Goal: Information Seeking & Learning: Learn about a topic

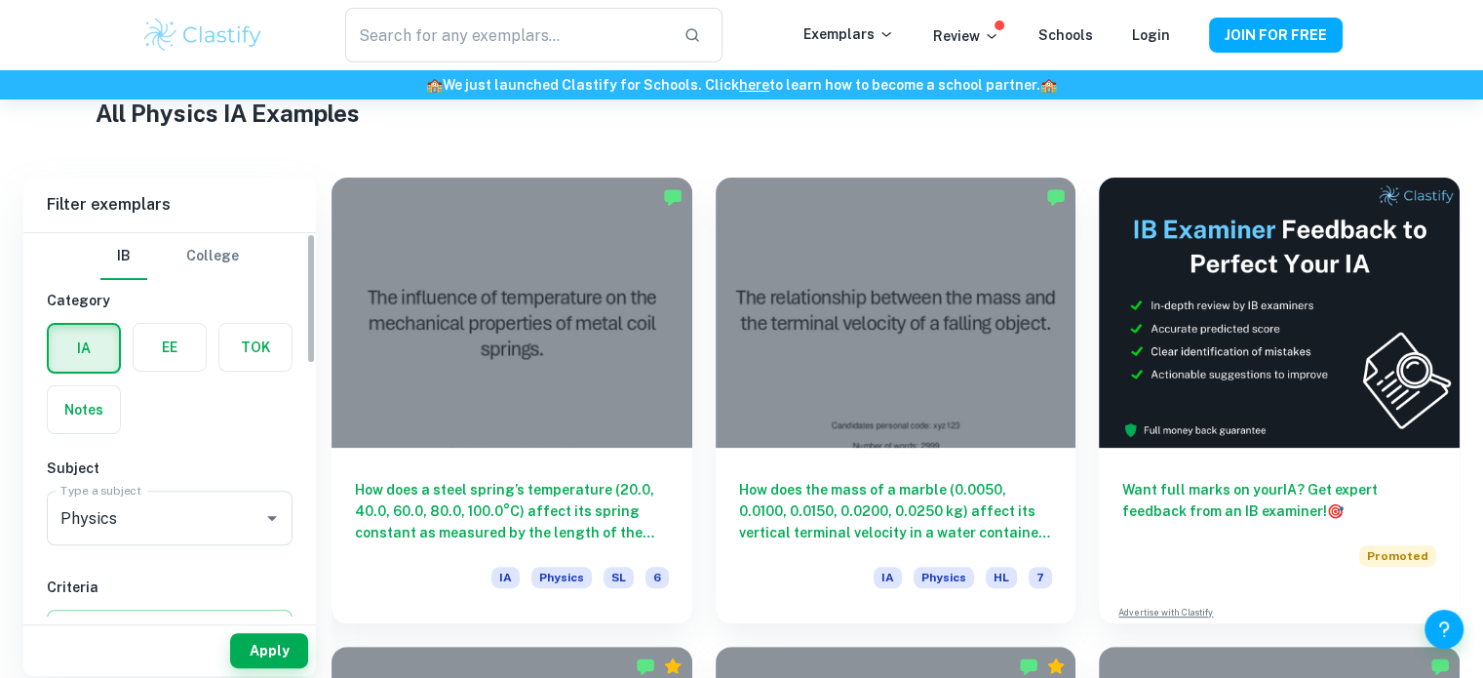
scroll to position [487, 0]
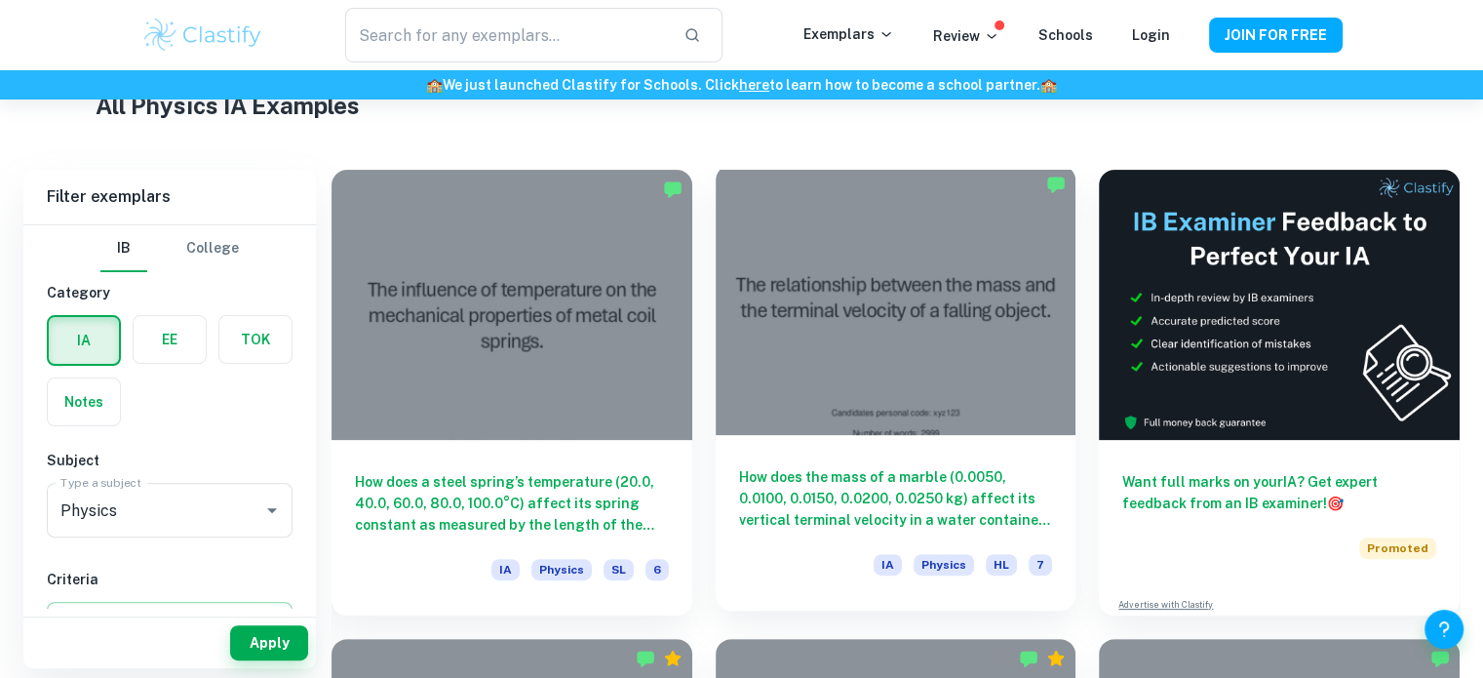
click at [900, 385] on div at bounding box center [896, 300] width 361 height 270
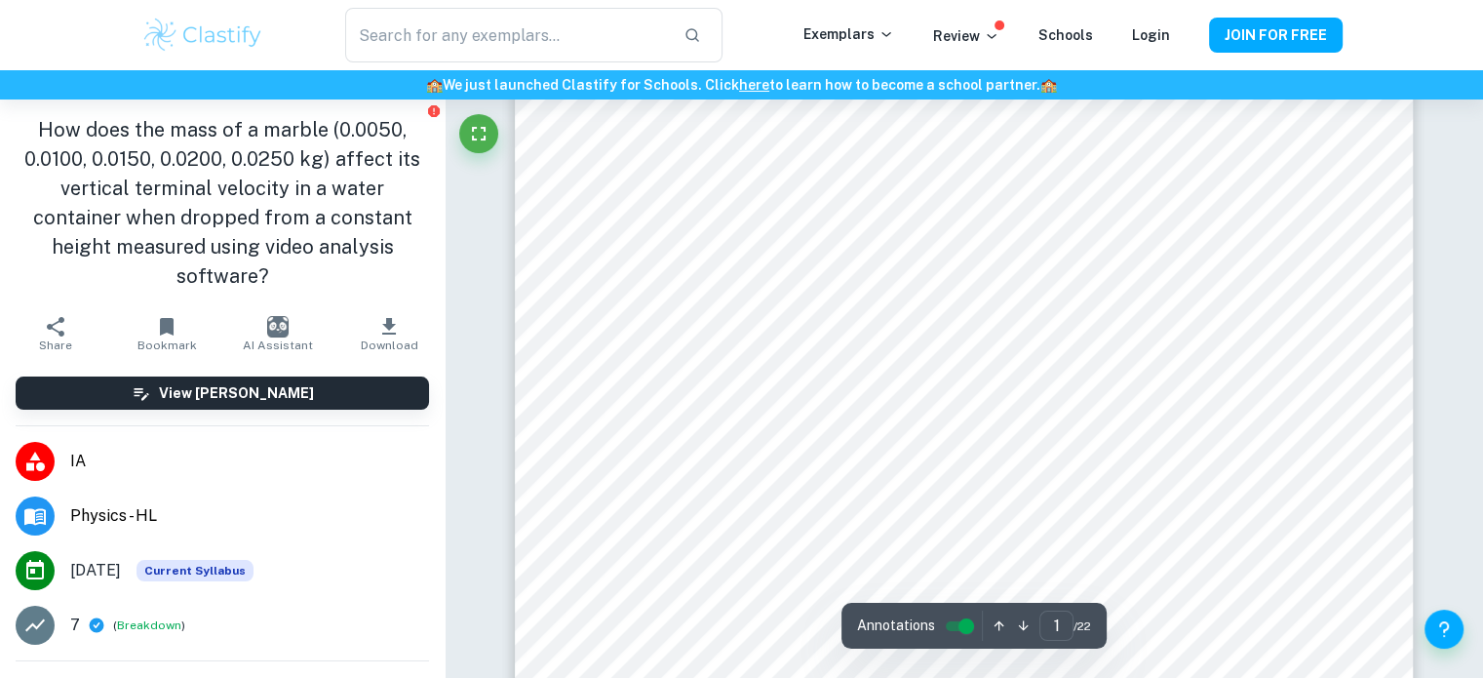
scroll to position [487, 0]
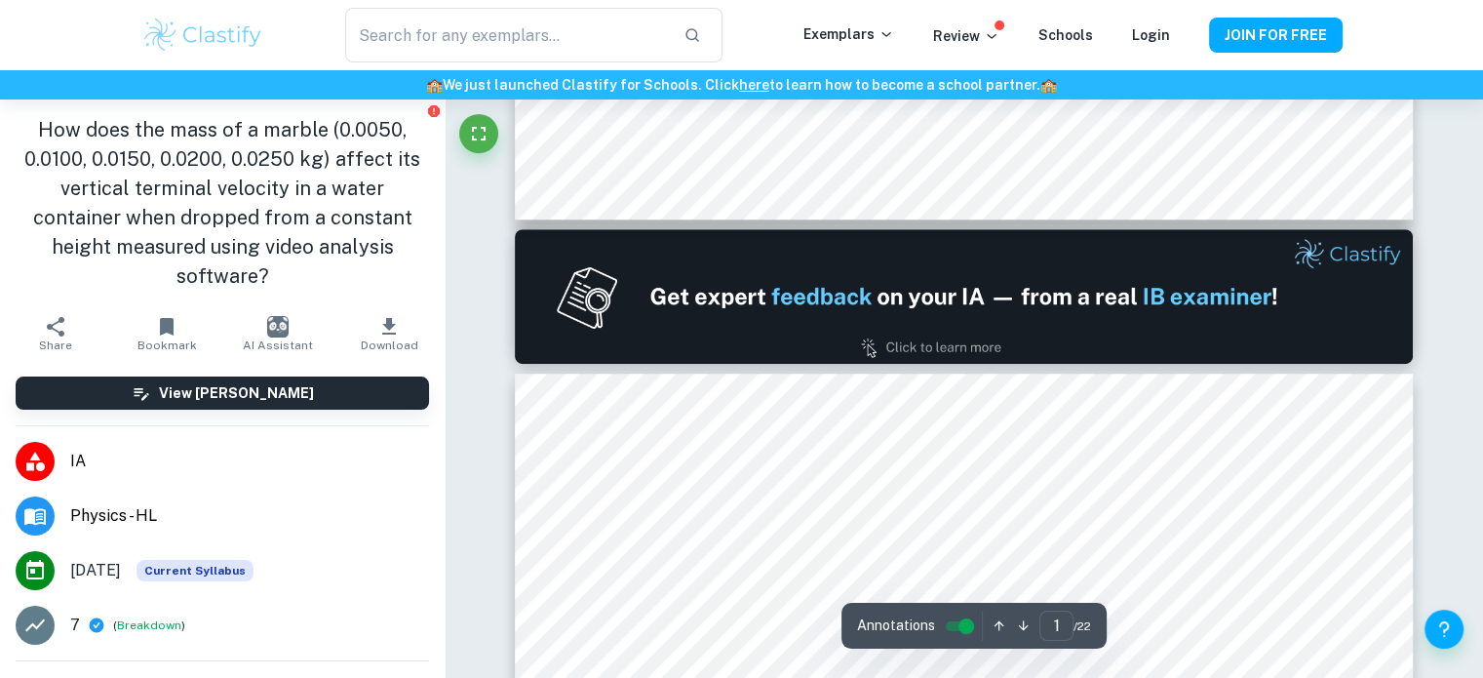
type input "2"
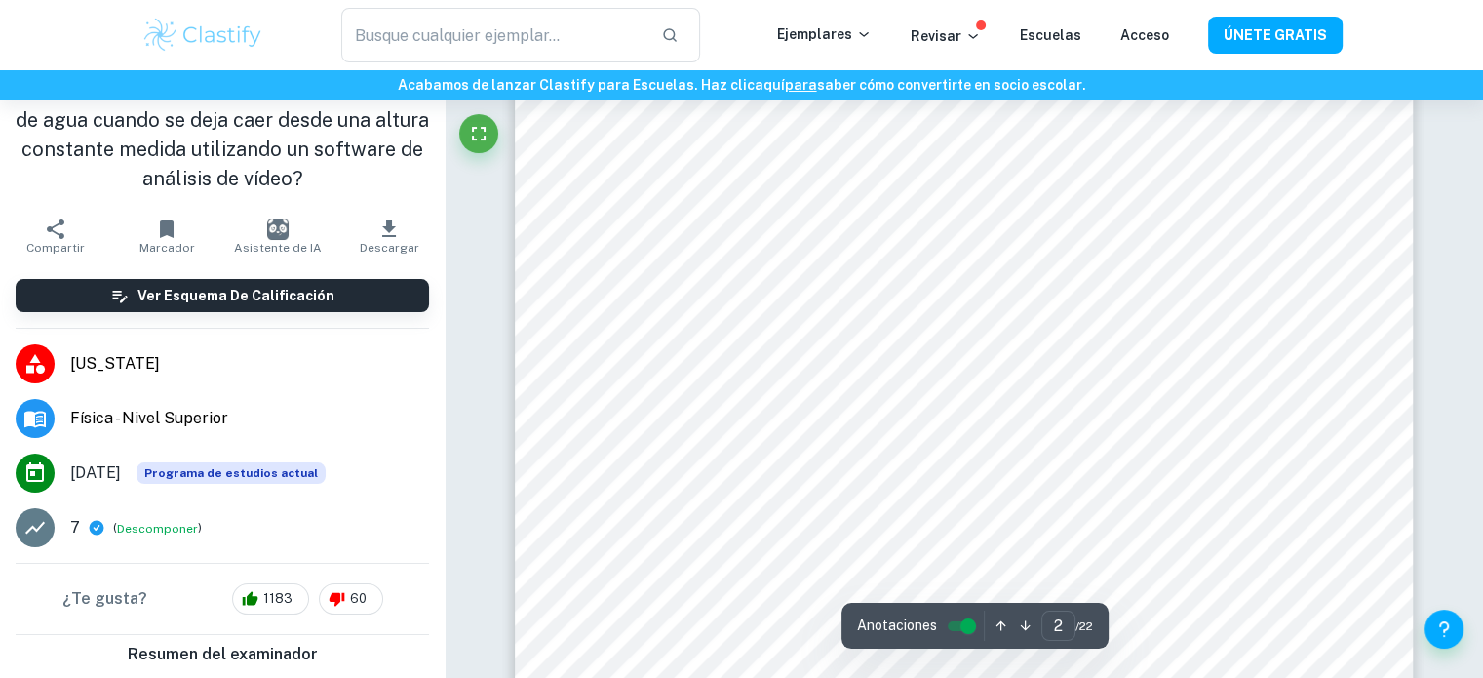
scroll to position [2242, 0]
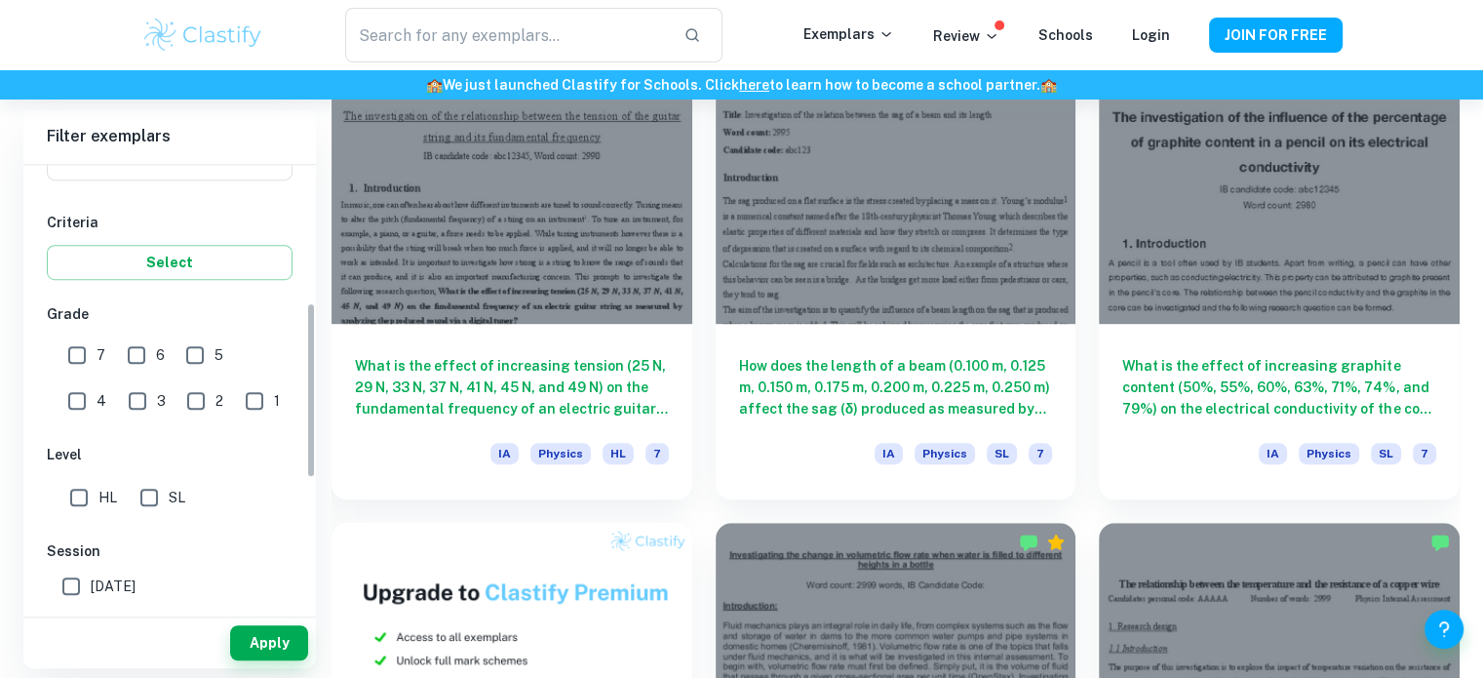
scroll to position [291, 0]
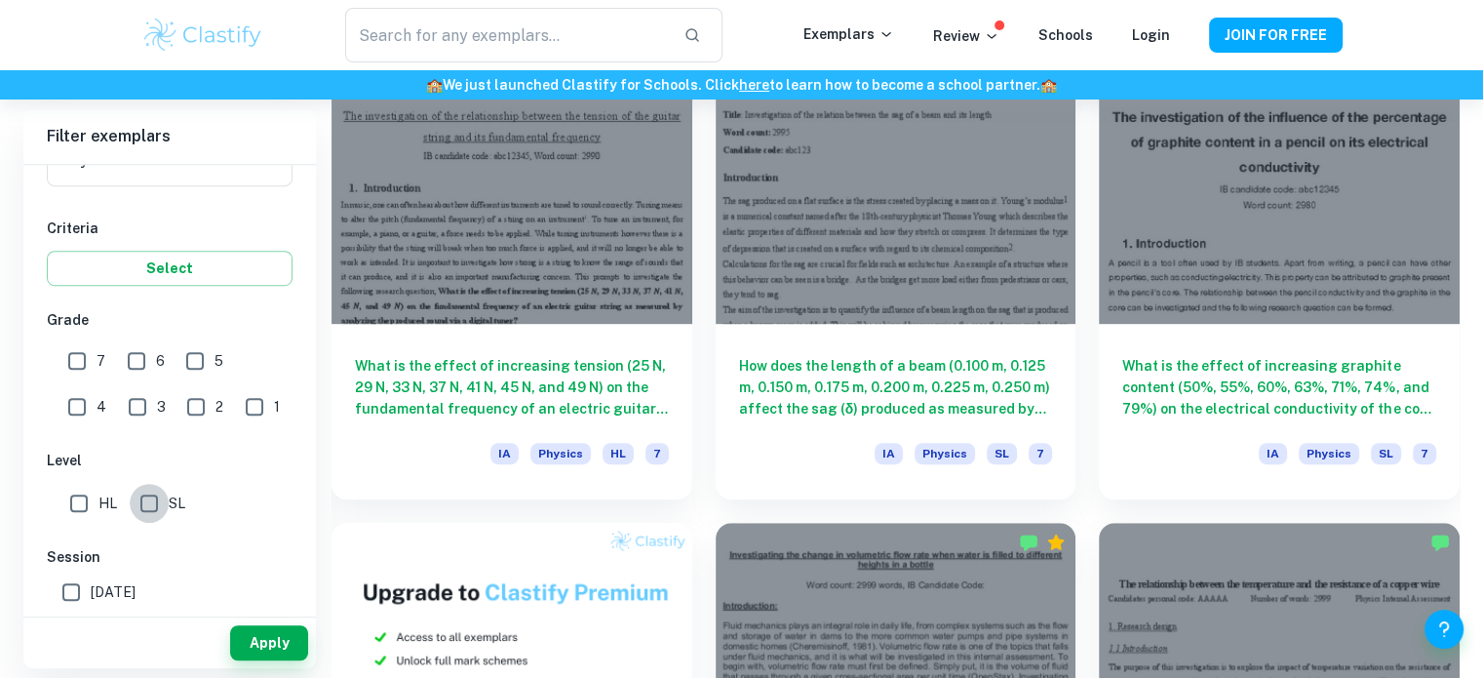
click at [144, 494] on input "SL" at bounding box center [149, 503] width 39 height 39
checkbox input "true"
click at [133, 276] on button "Select" at bounding box center [170, 268] width 246 height 35
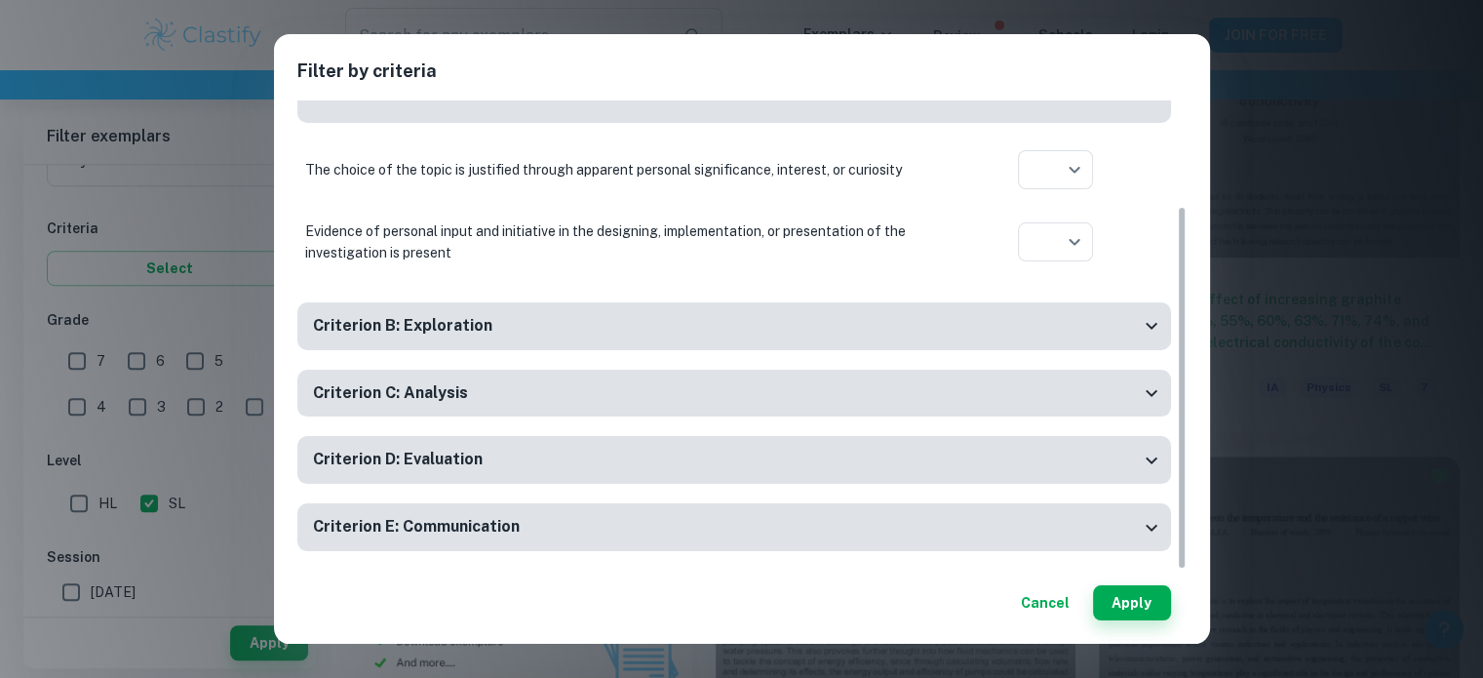
scroll to position [1365, 0]
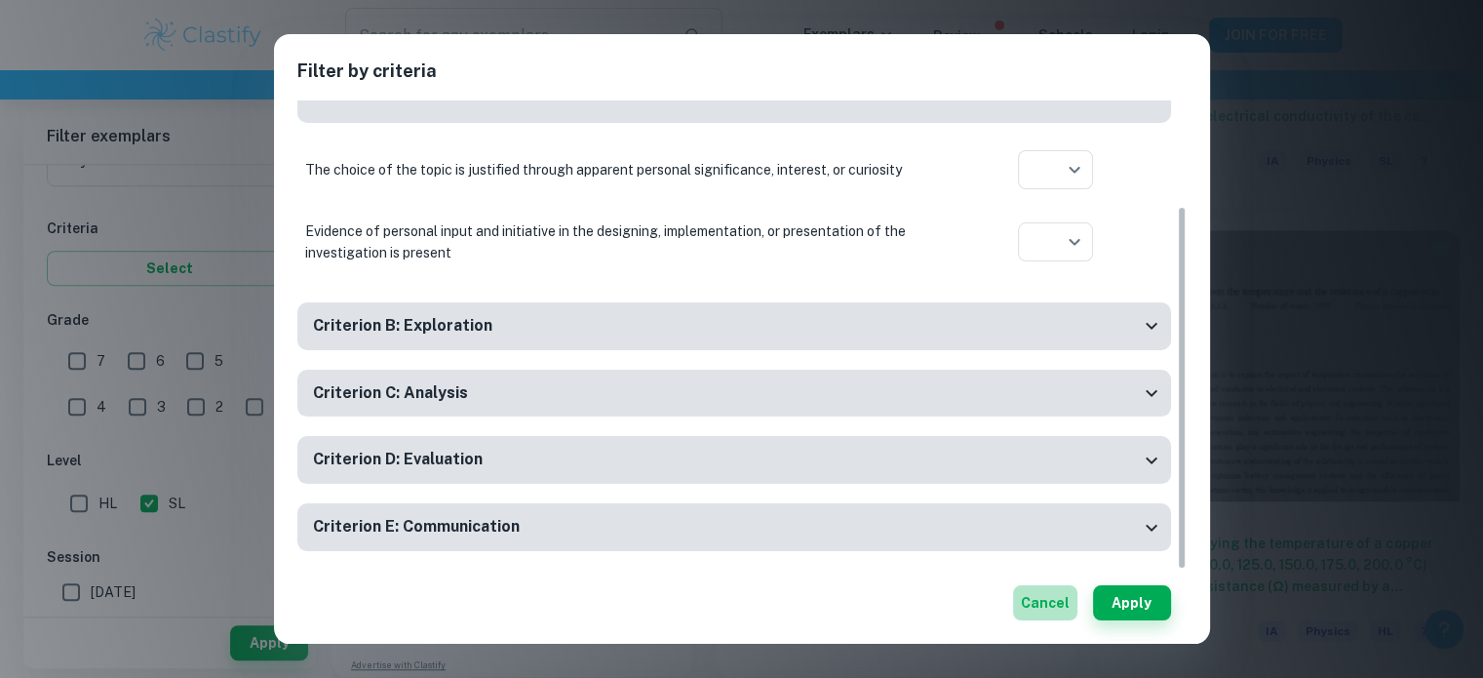
click at [1039, 609] on button "Cancel" at bounding box center [1045, 602] width 64 height 35
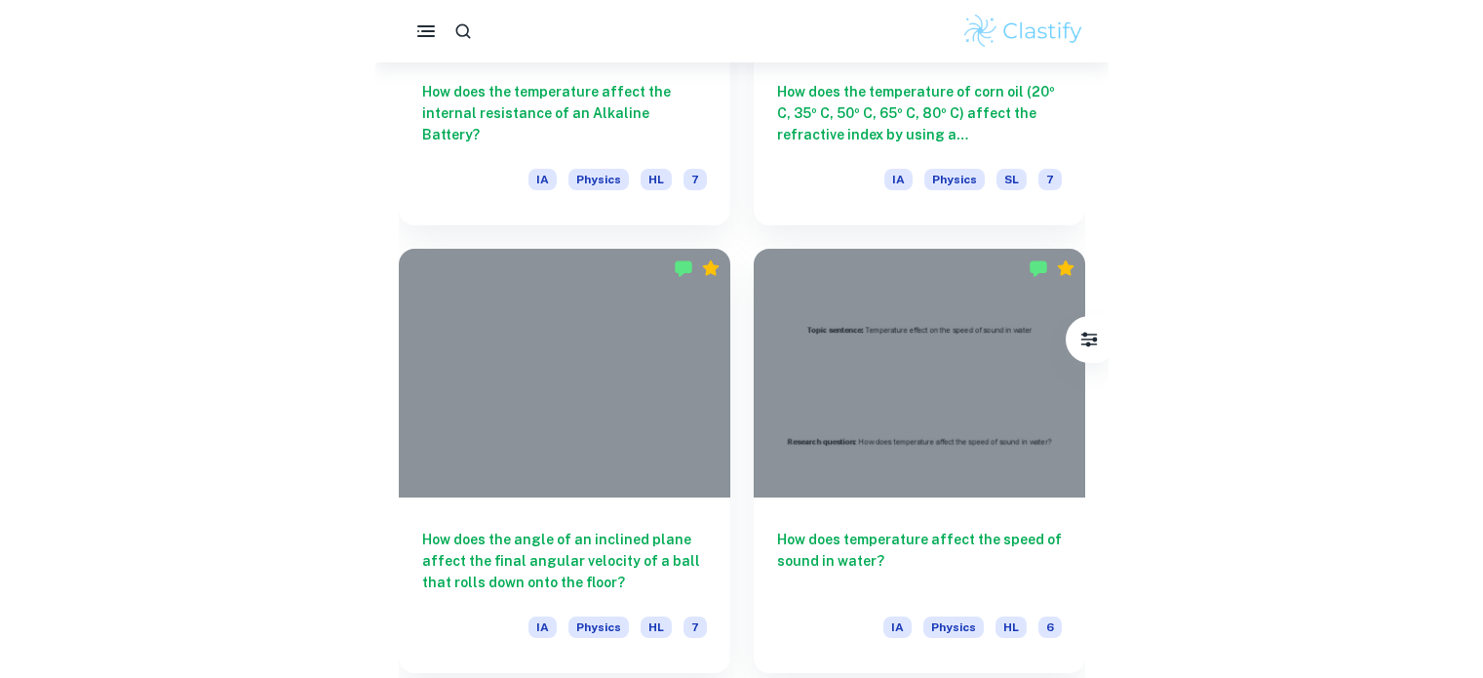
scroll to position [3997, 0]
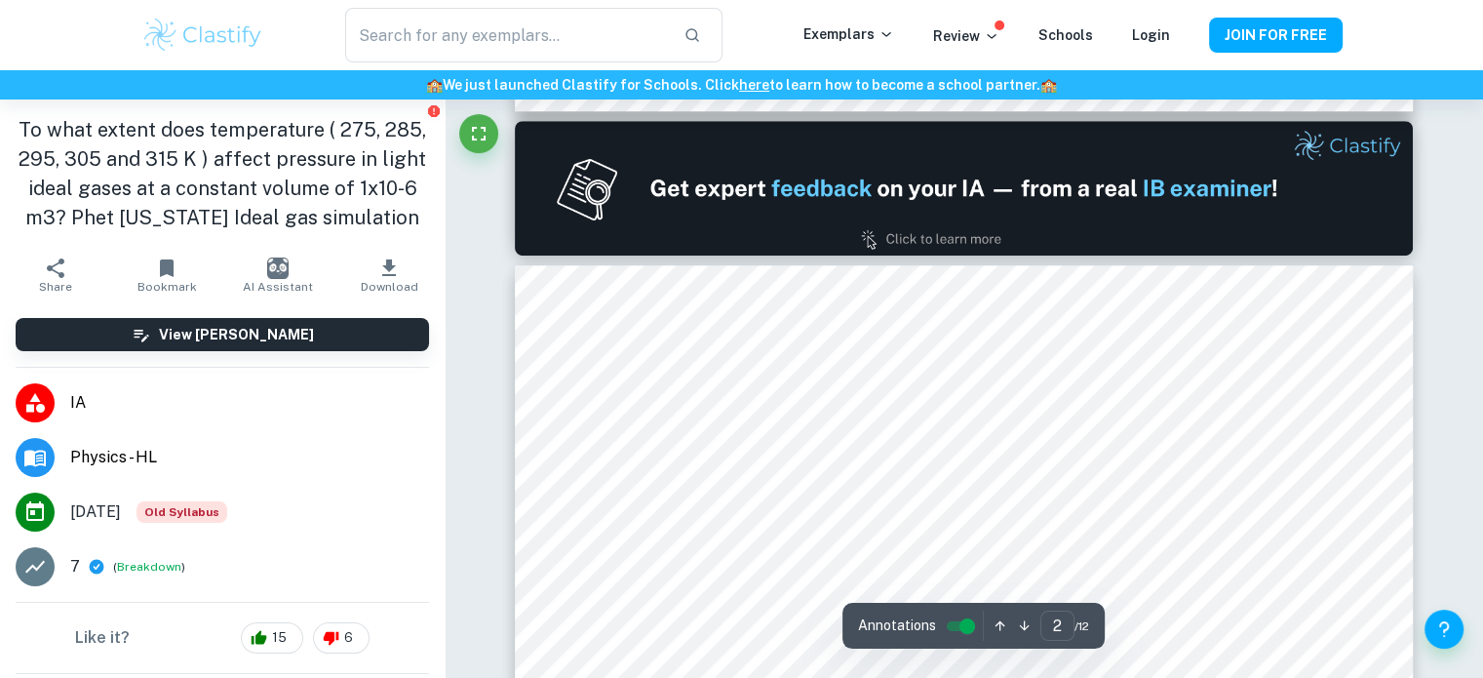
type input "1"
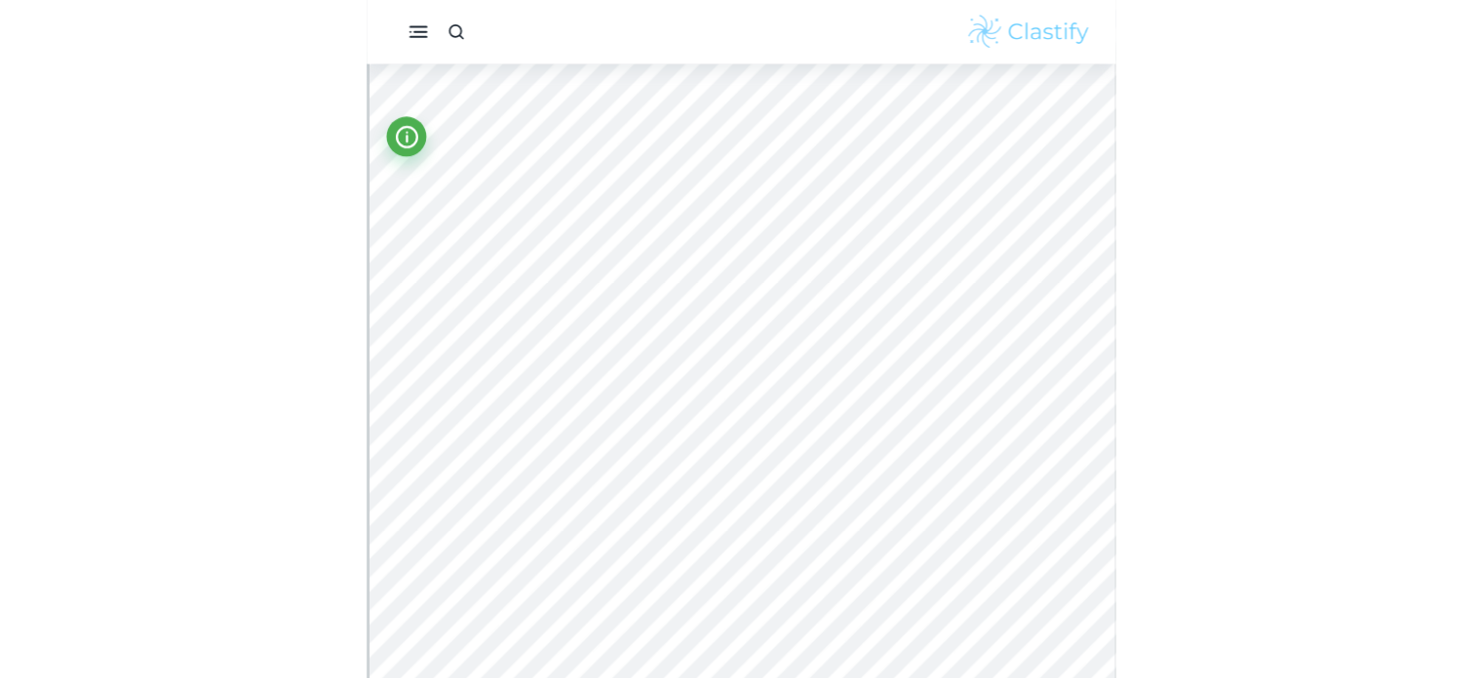
scroll to position [292, 0]
